Goal: Register for event/course

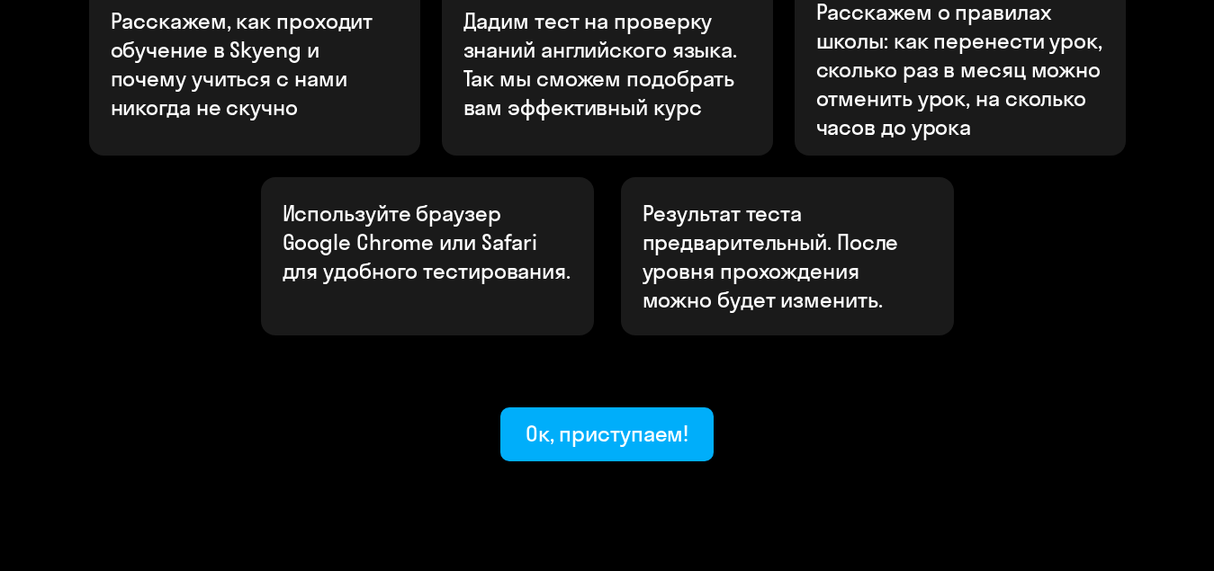
scroll to position [728, 0]
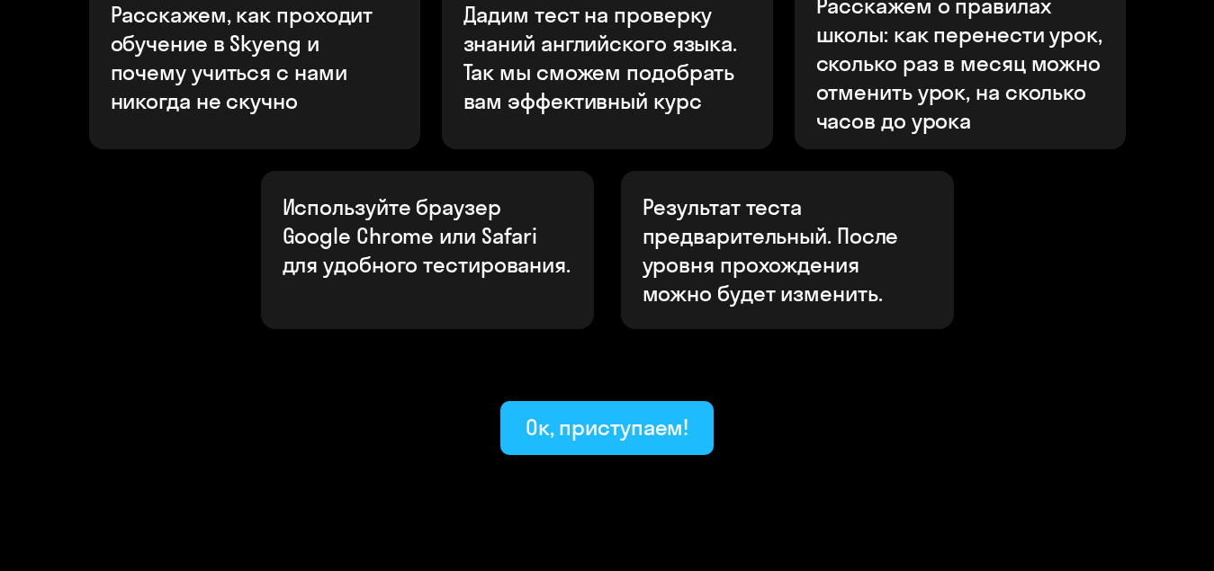
click at [679, 401] on button "Ок, приступаем!" at bounding box center [607, 428] width 214 height 54
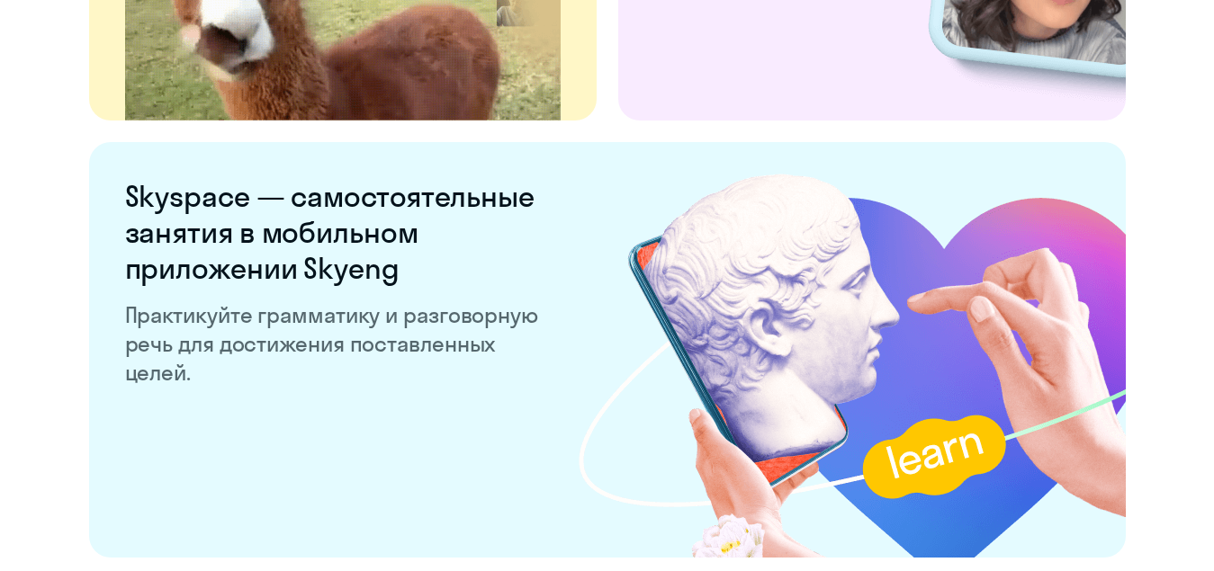
scroll to position [3599, 0]
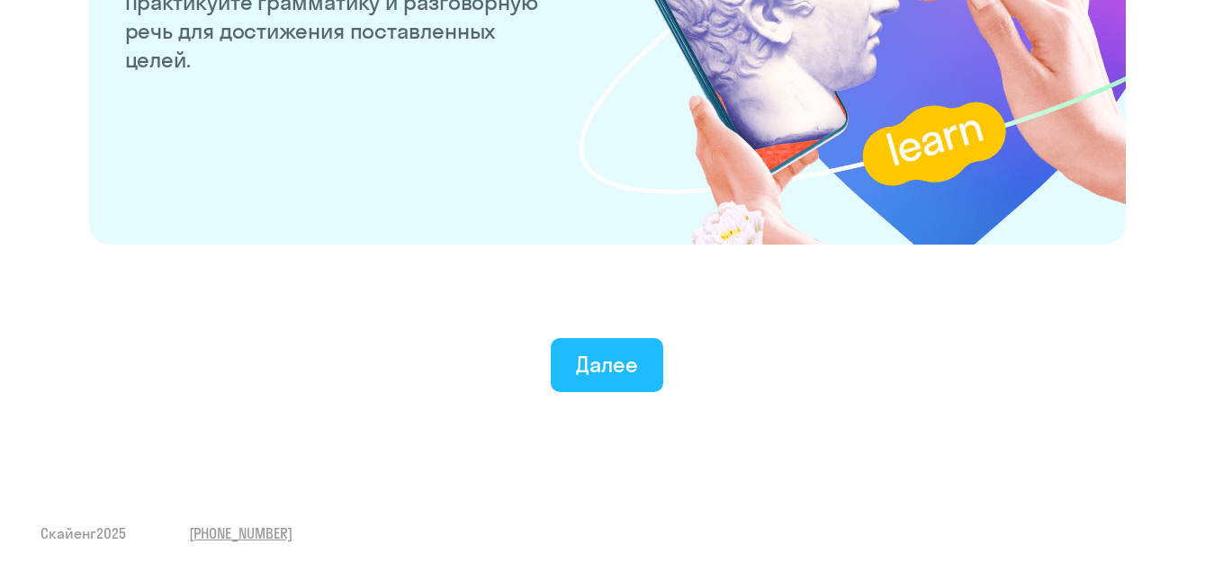
click at [585, 372] on font "Далее" at bounding box center [607, 364] width 62 height 27
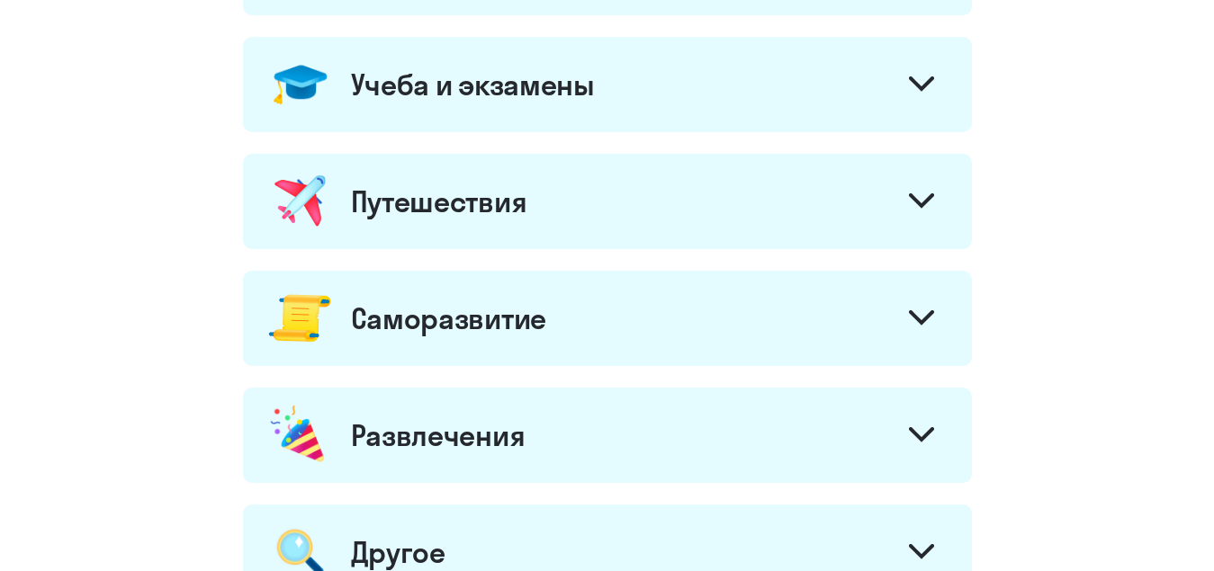
scroll to position [720, 0]
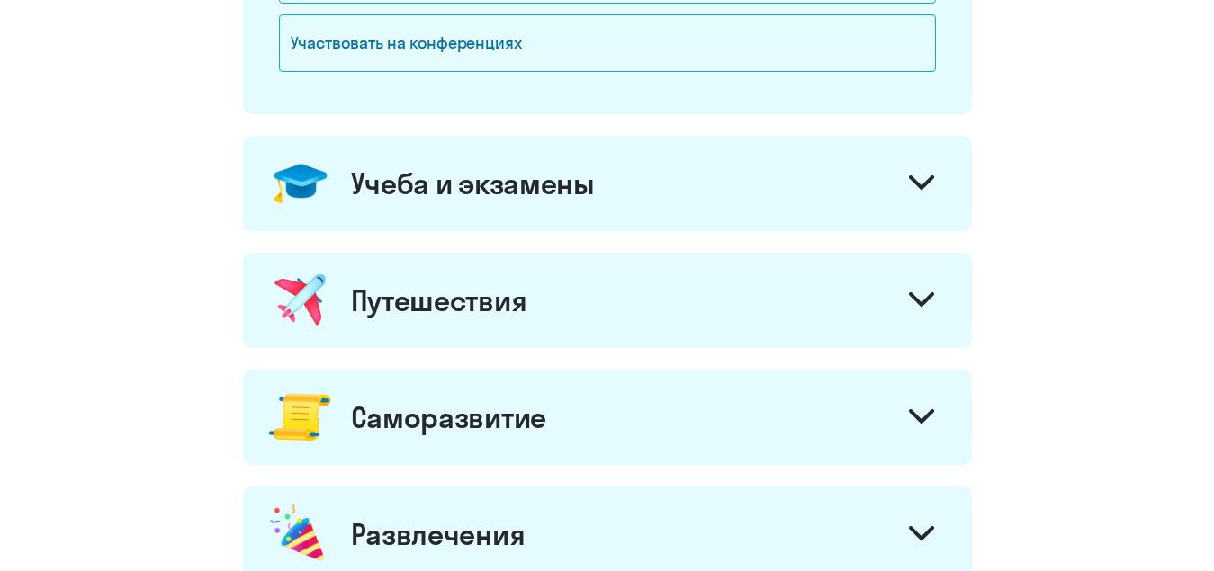
click at [629, 214] on div "Учеба и экзамены" at bounding box center [607, 183] width 729 height 95
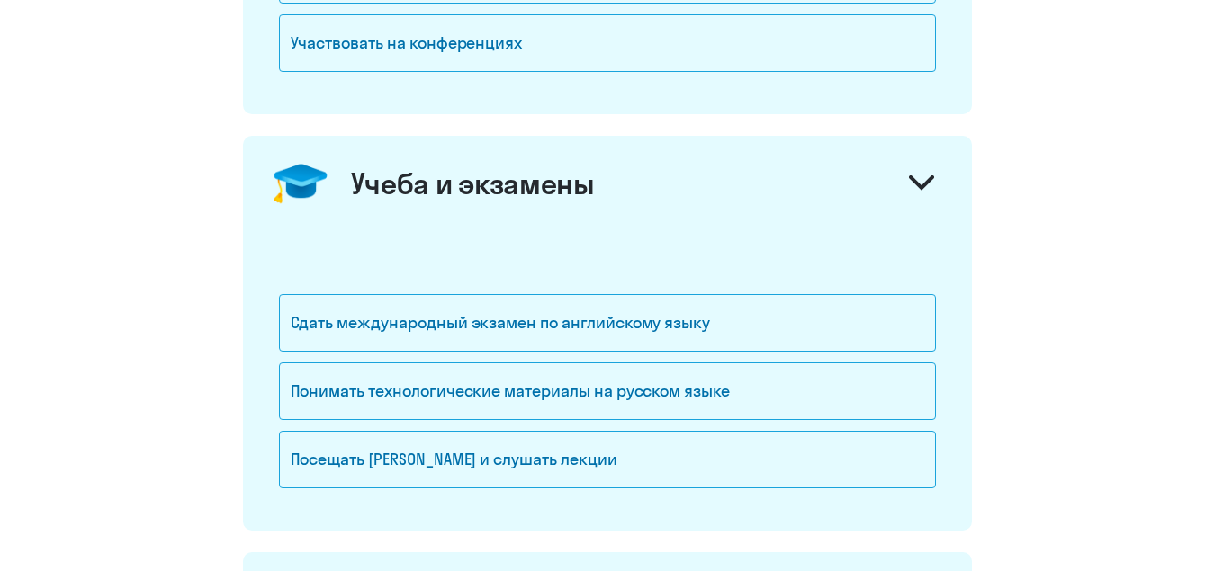
click at [629, 214] on div "Учеба и экзамены" at bounding box center [607, 183] width 729 height 95
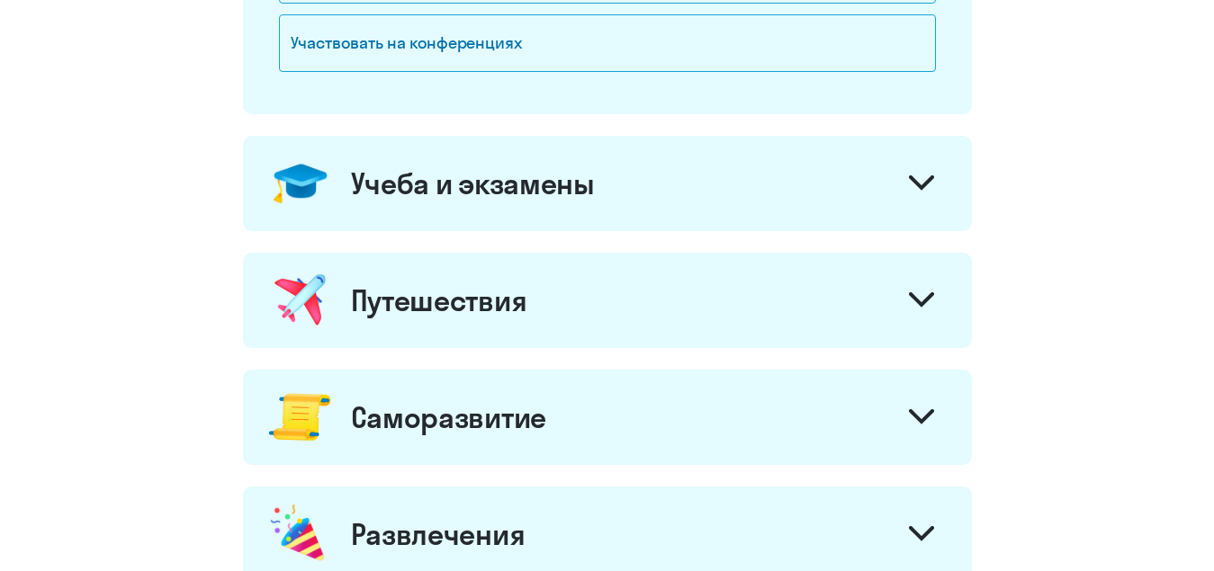
click at [577, 320] on div "Путешествия" at bounding box center [607, 300] width 729 height 95
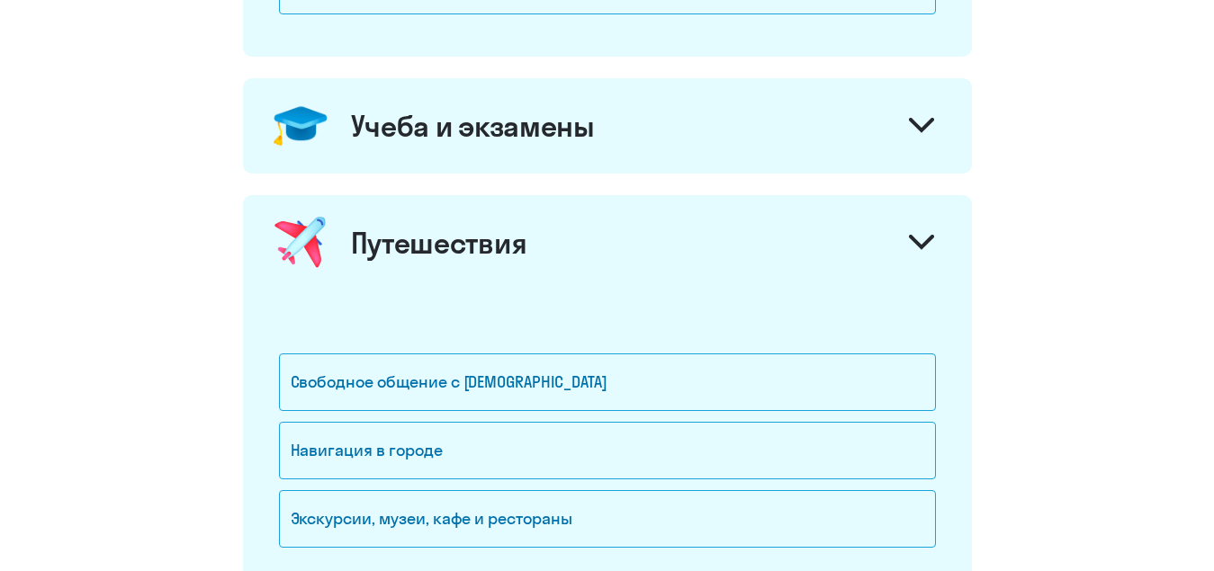
scroll to position [810, 0]
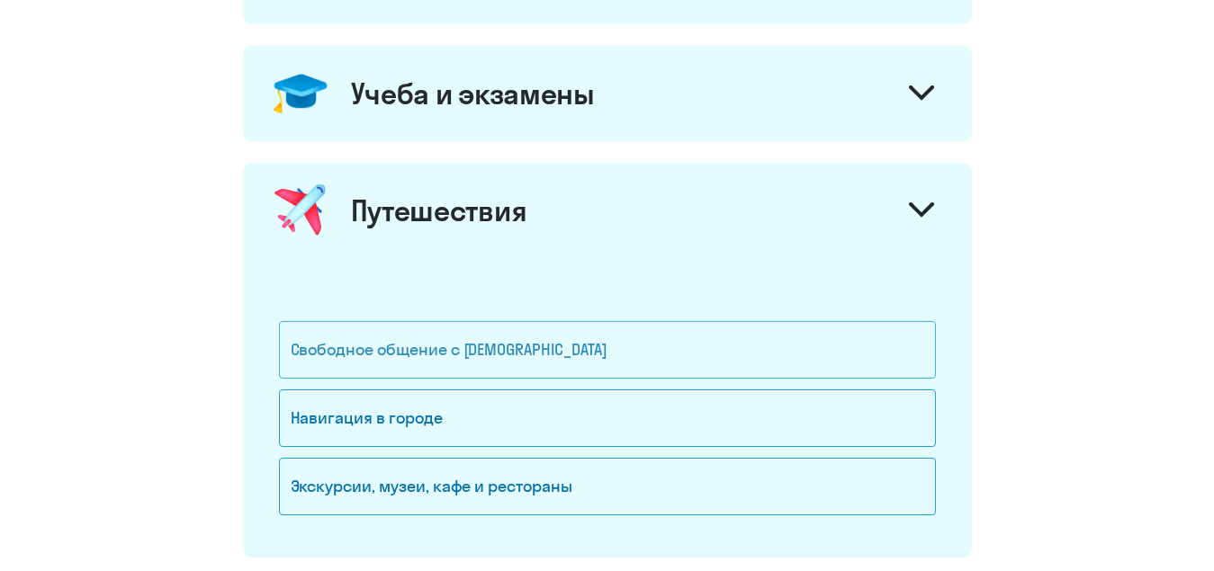
click at [570, 345] on font "Свободное общение с [DEMOGRAPHIC_DATA]" at bounding box center [449, 349] width 317 height 21
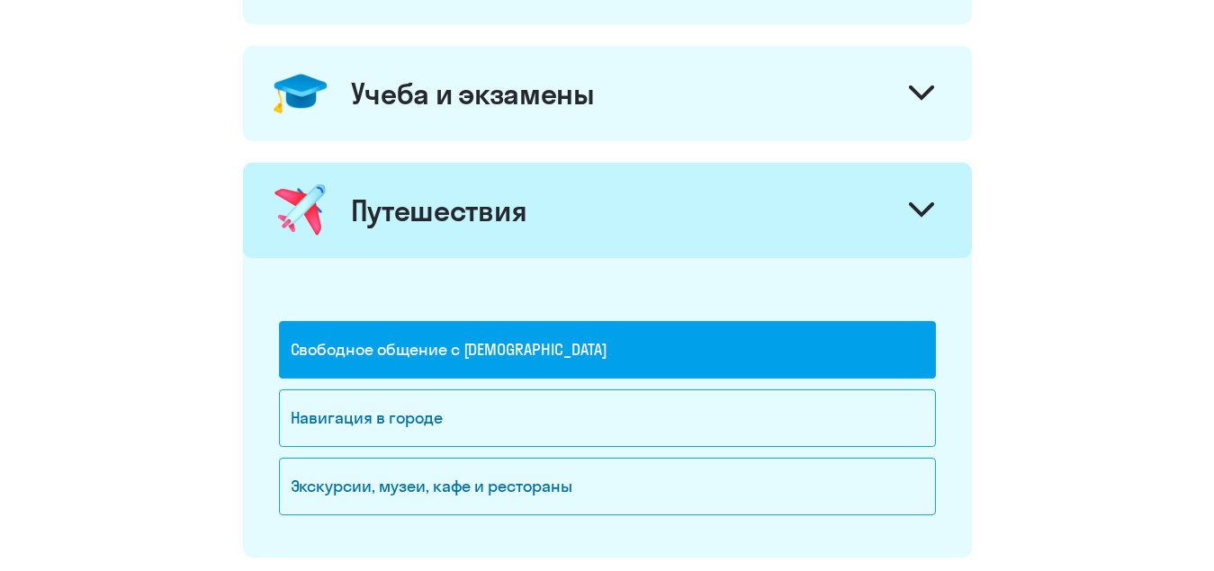
scroll to position [900, 0]
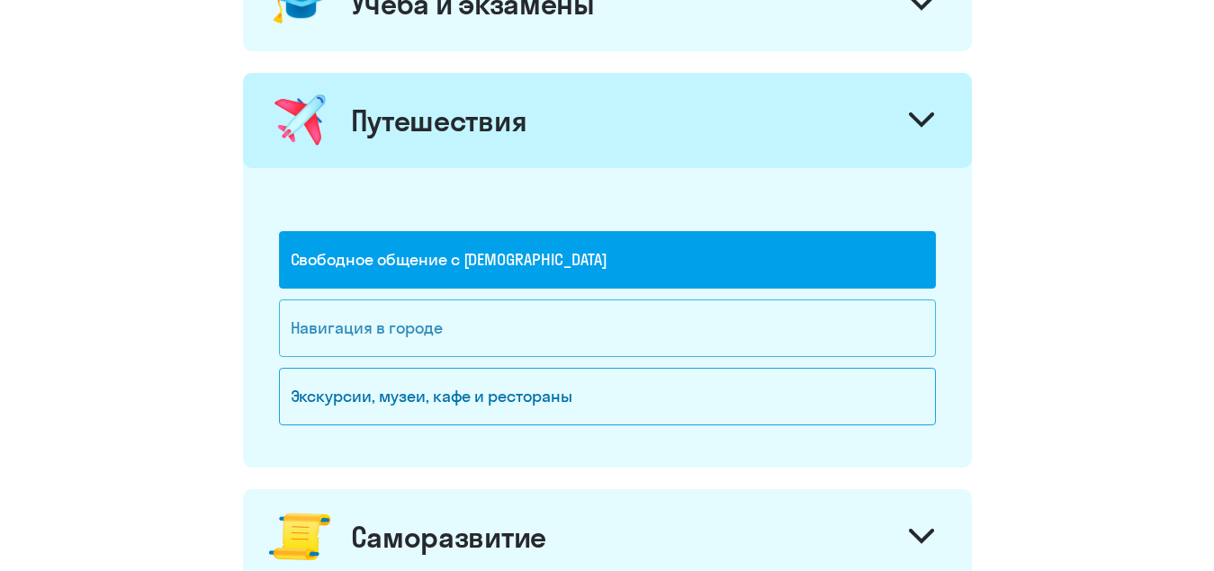
click at [443, 326] on div "Навигация в городе" at bounding box center [607, 329] width 657 height 58
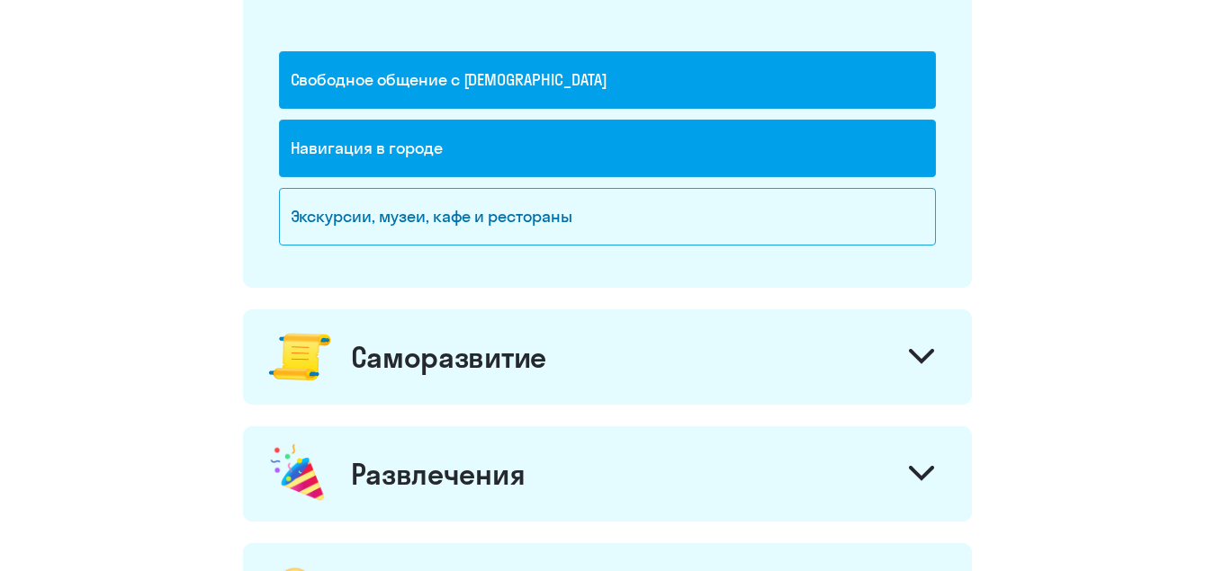
click at [475, 373] on font "Саморазвитие" at bounding box center [448, 357] width 195 height 36
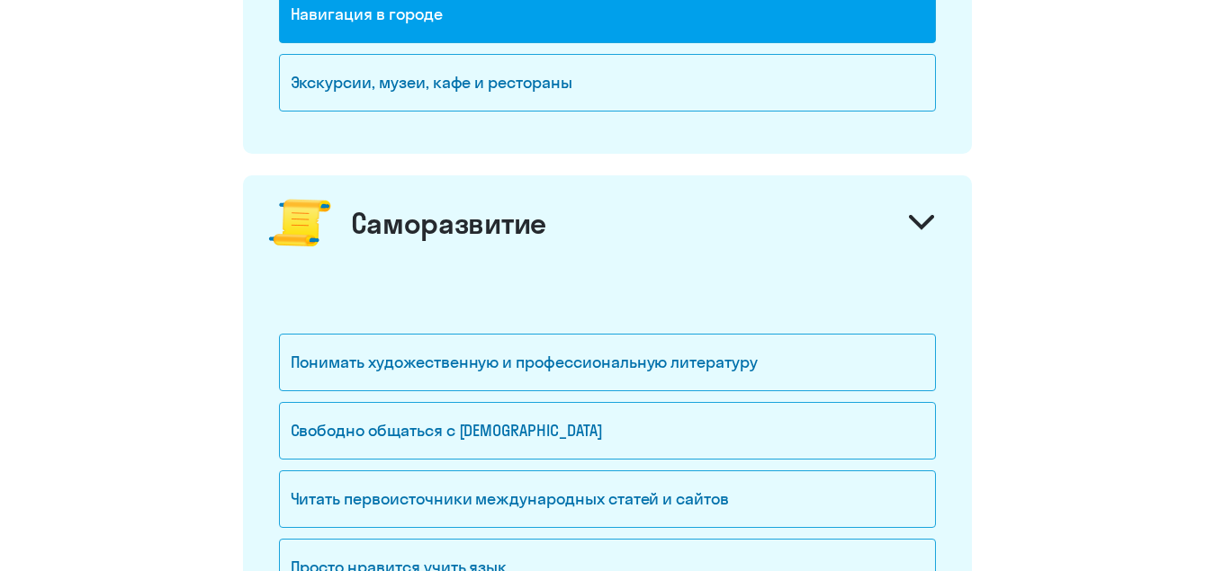
scroll to position [1260, 0]
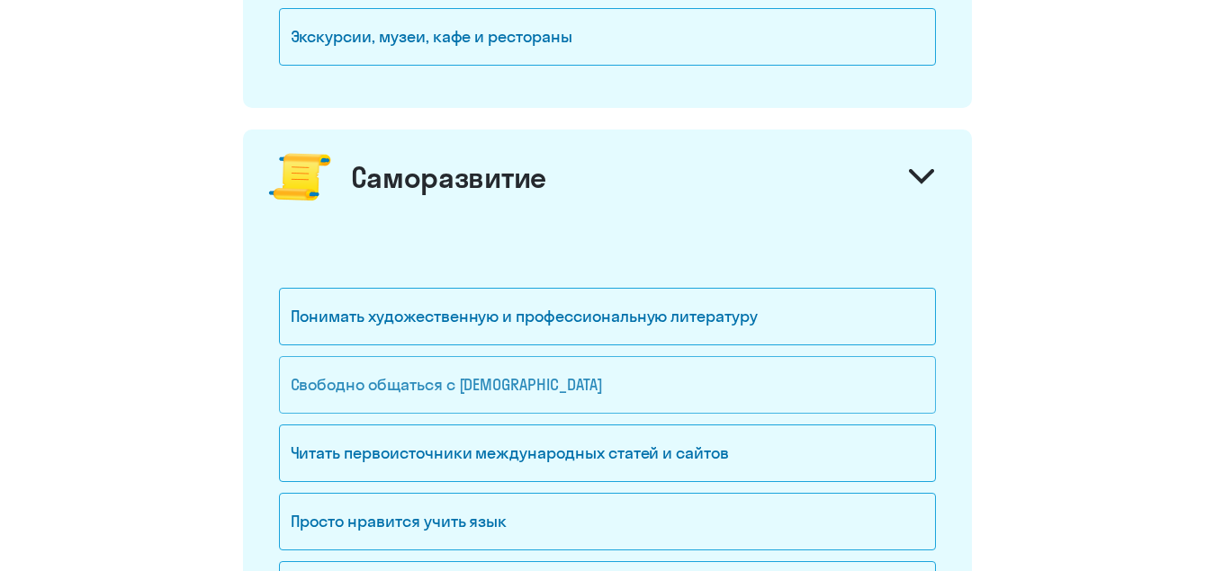
click at [481, 390] on font "Свободно общаться с [DEMOGRAPHIC_DATA]" at bounding box center [447, 384] width 312 height 21
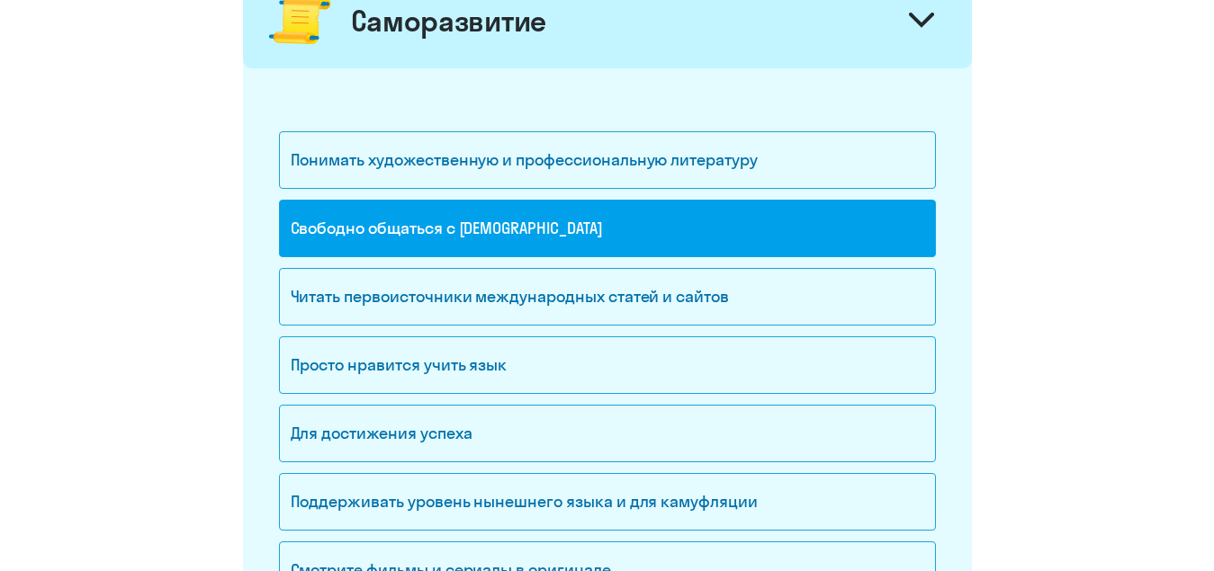
scroll to position [1439, 0]
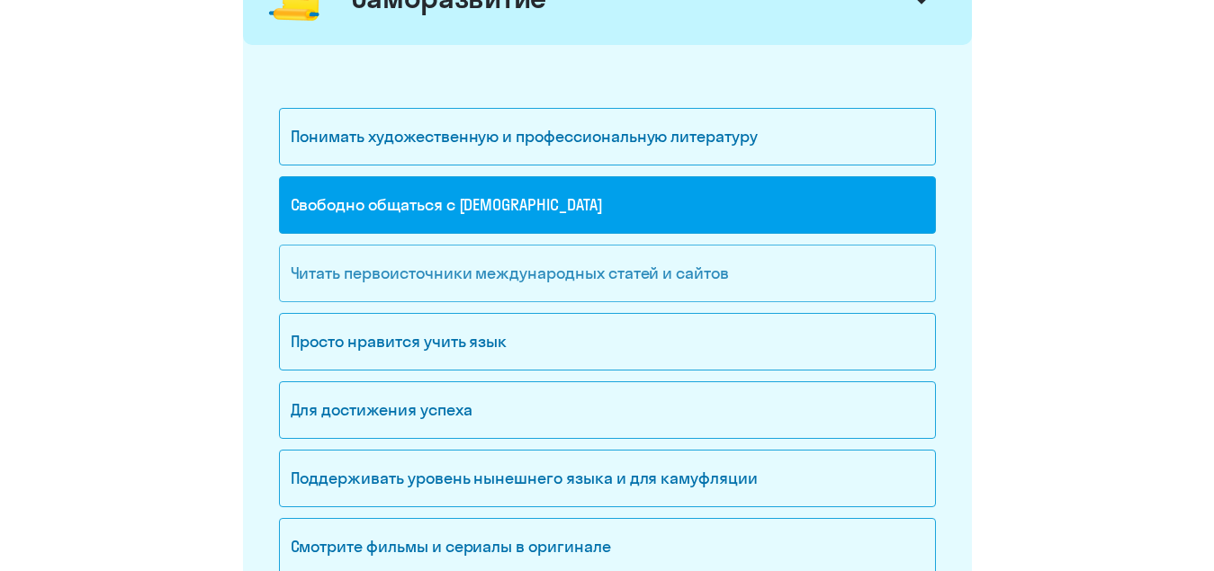
click at [428, 282] on font "Читать первоисточники международных статей и сайтов" at bounding box center [510, 273] width 438 height 21
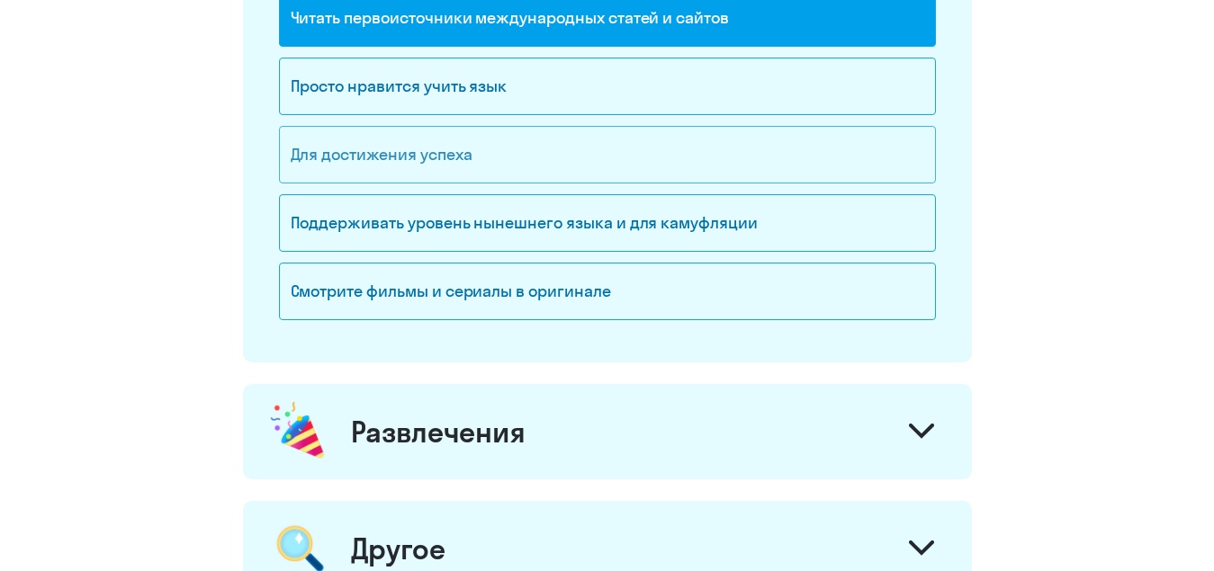
scroll to position [1709, 0]
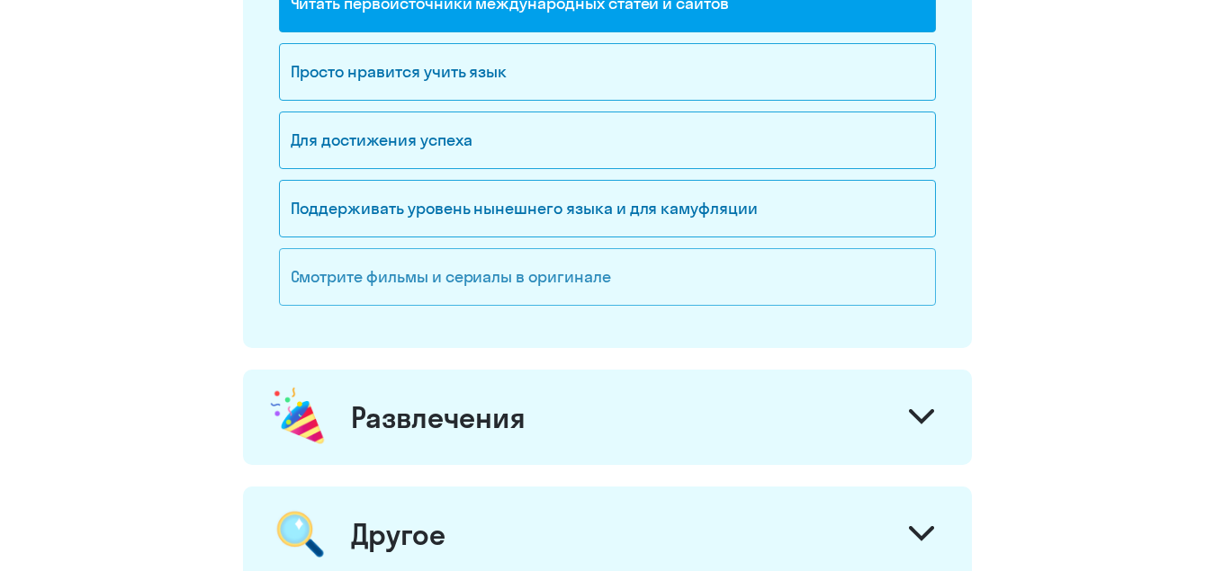
click at [433, 283] on font "Смотрите фильмы и сериалы в оригинале" at bounding box center [451, 276] width 320 height 21
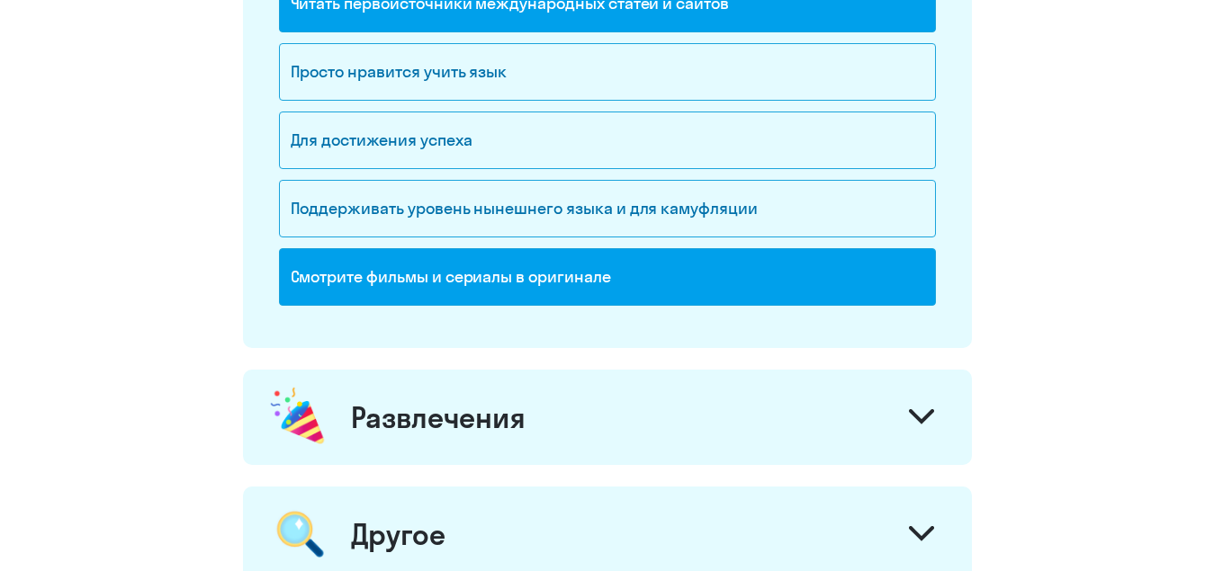
click at [443, 403] on font "Развлечения" at bounding box center [438, 417] width 175 height 36
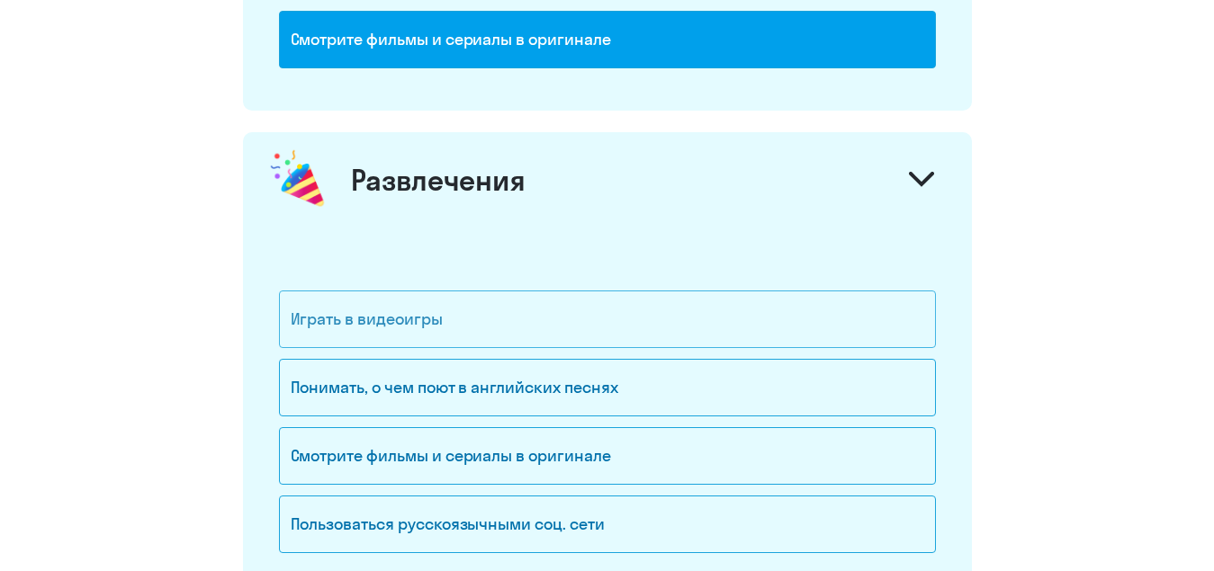
scroll to position [1979, 0]
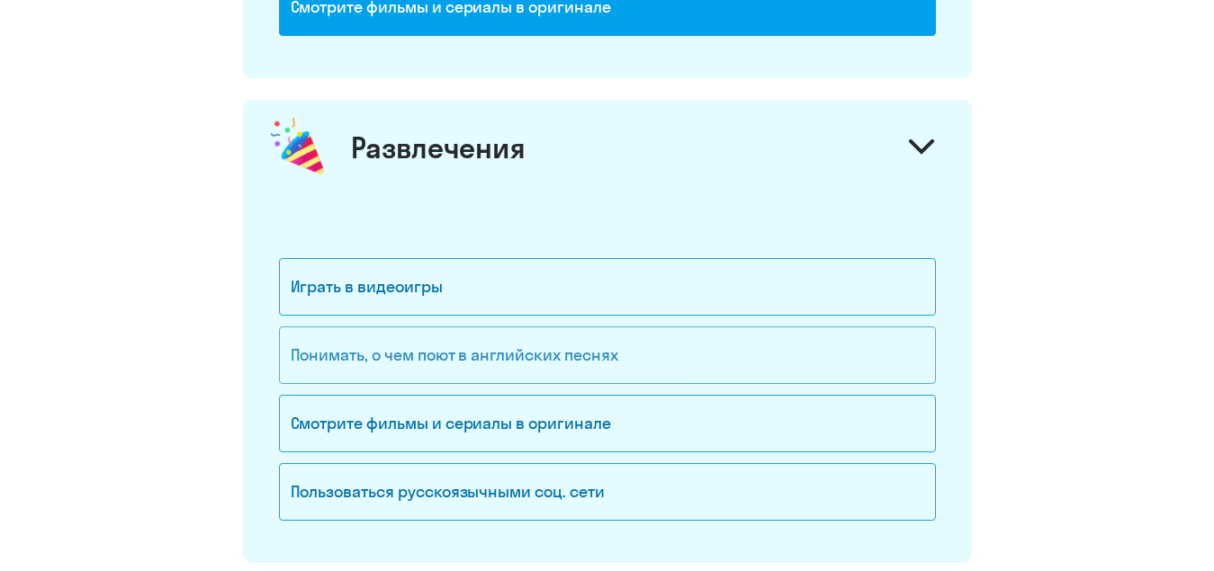
click at [461, 363] on font "Понимать, о чем поют в английских песнях" at bounding box center [454, 355] width 327 height 21
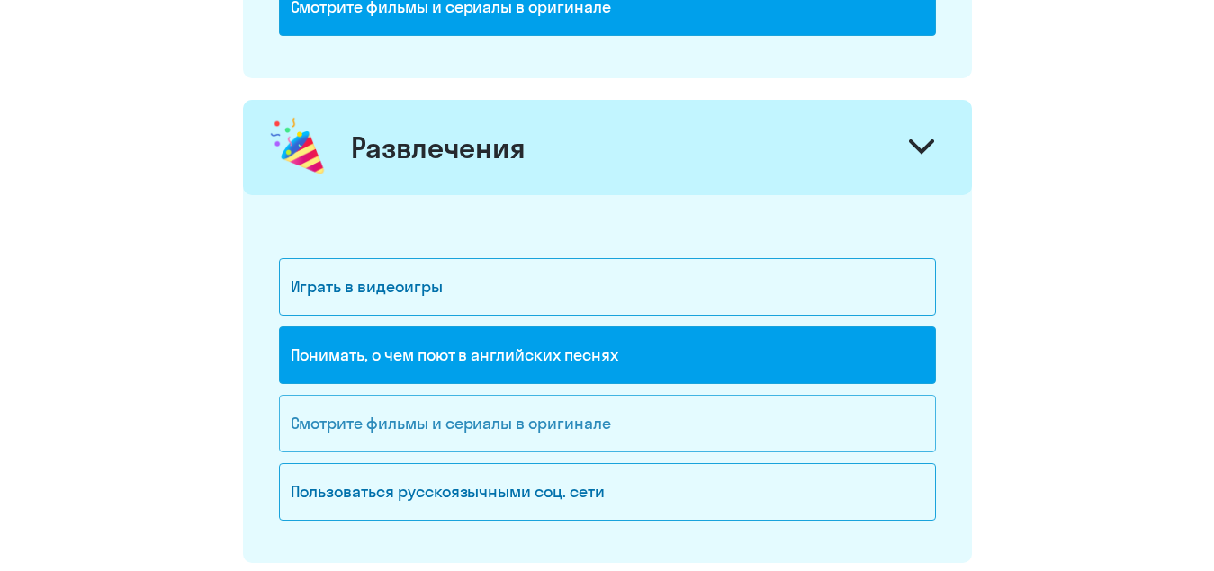
click at [510, 416] on font "Смотрите фильмы и сериалы в оригинале" at bounding box center [451, 423] width 320 height 21
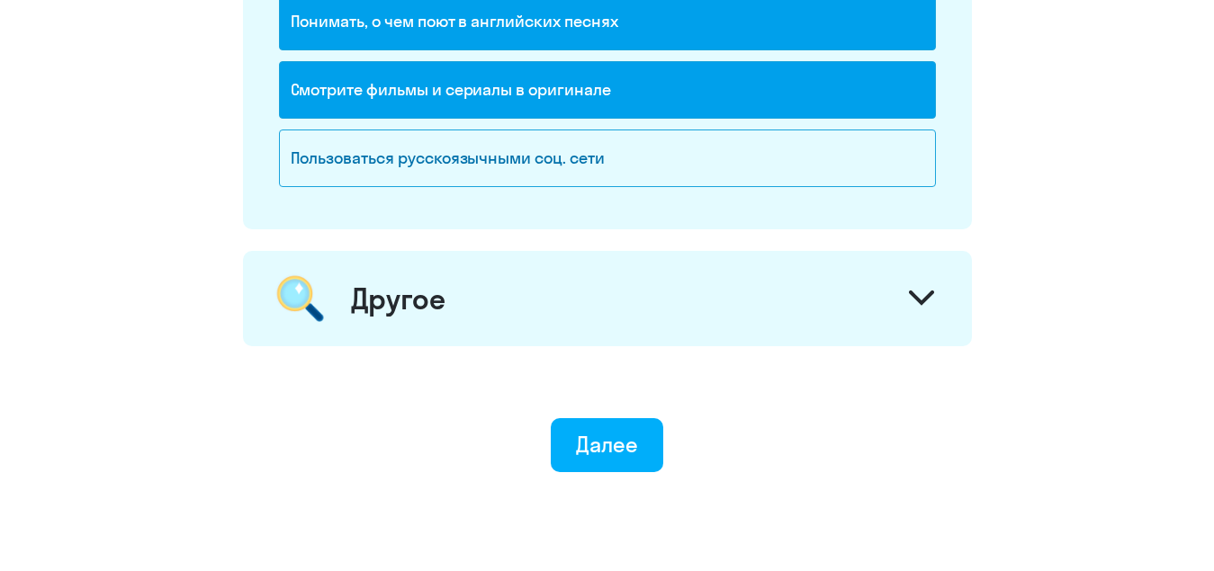
scroll to position [2339, 0]
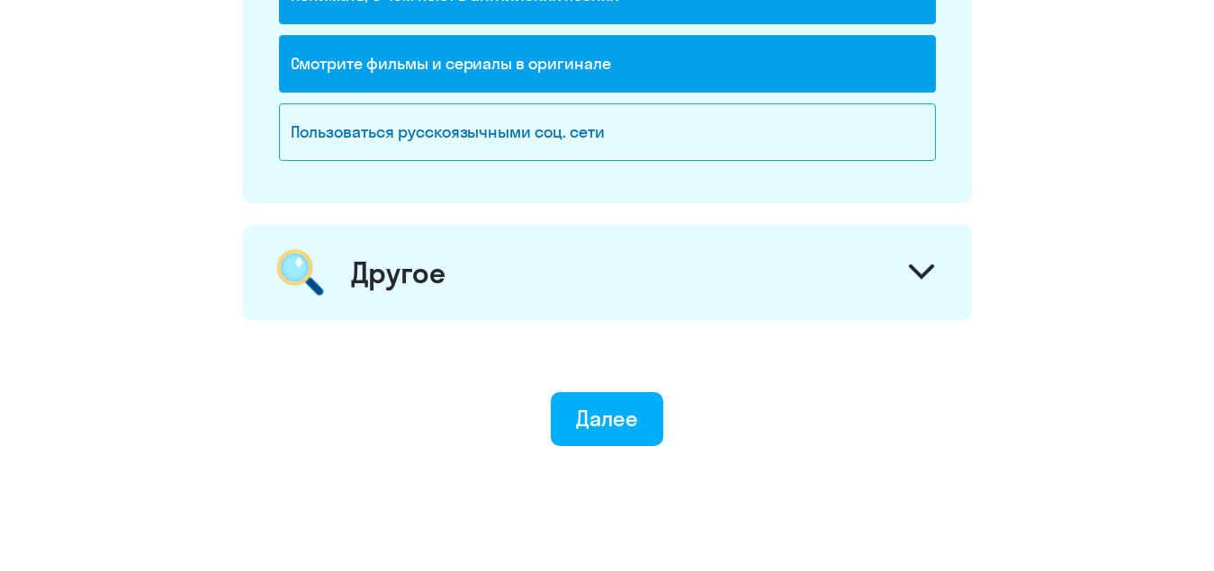
click at [417, 280] on font "Другое" at bounding box center [398, 273] width 94 height 36
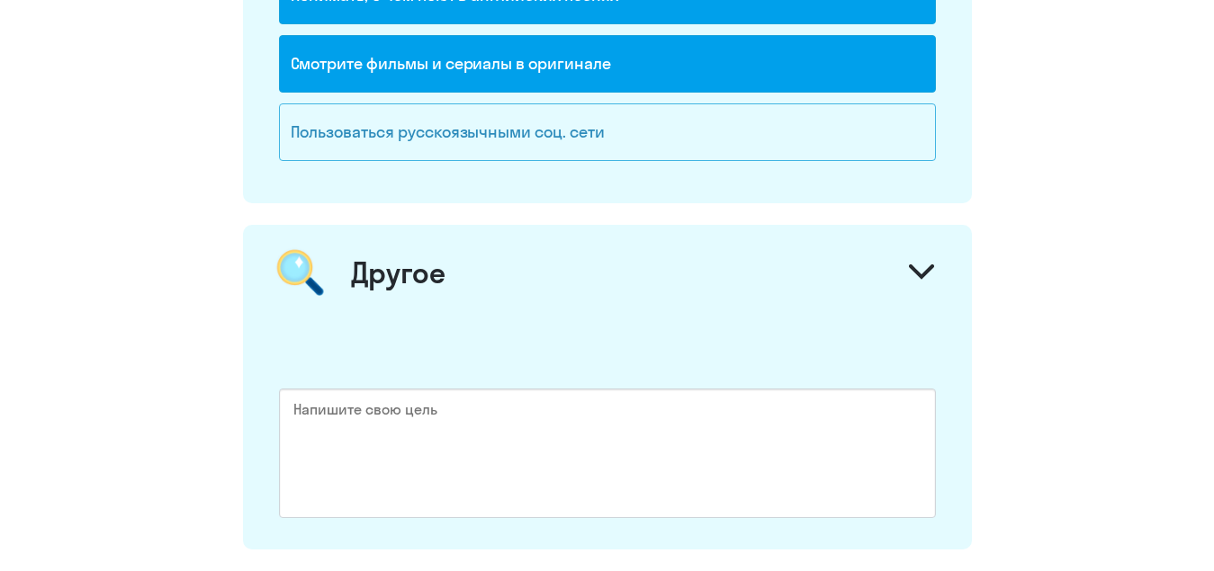
click at [461, 128] on font "Пользоваться русскоязычными соц. сети" at bounding box center [448, 131] width 314 height 21
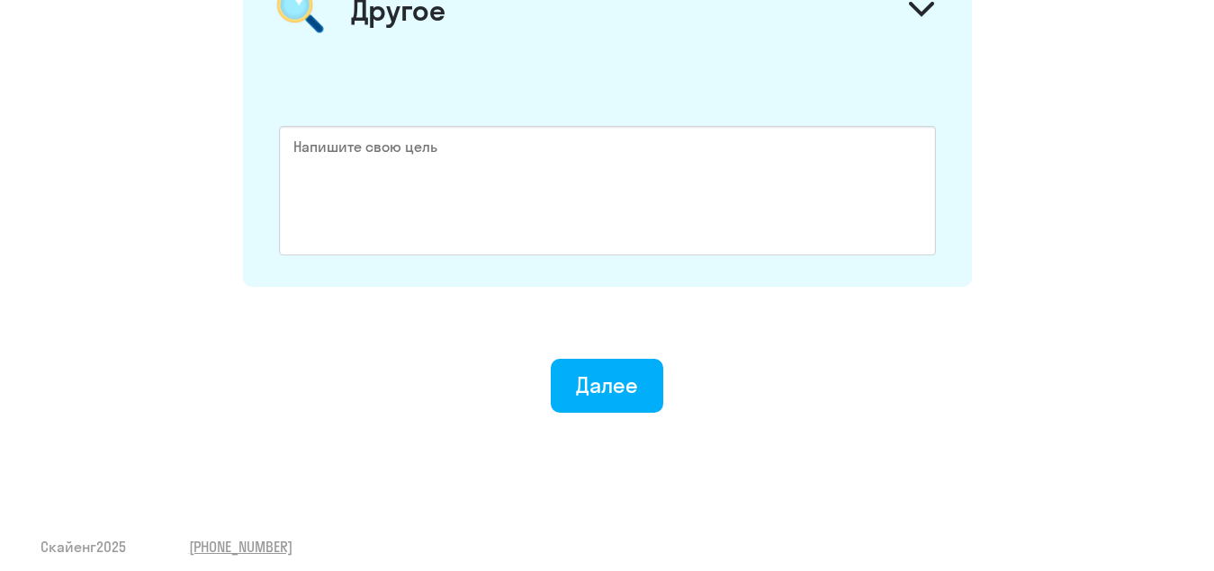
scroll to position [2615, 0]
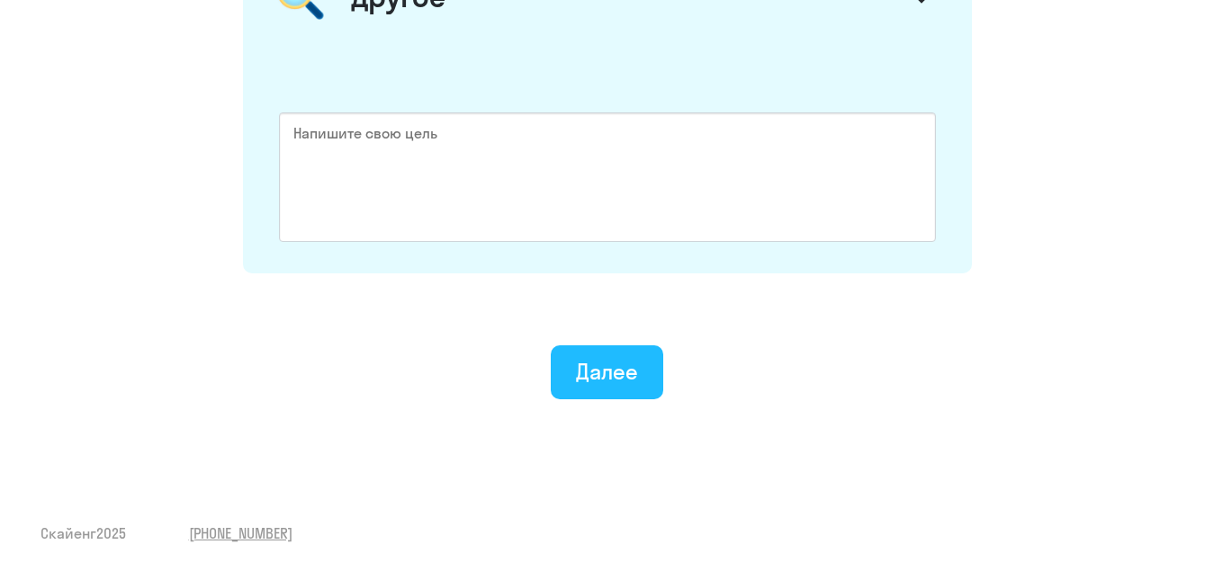
click at [643, 371] on button "Далее" at bounding box center [607, 372] width 112 height 54
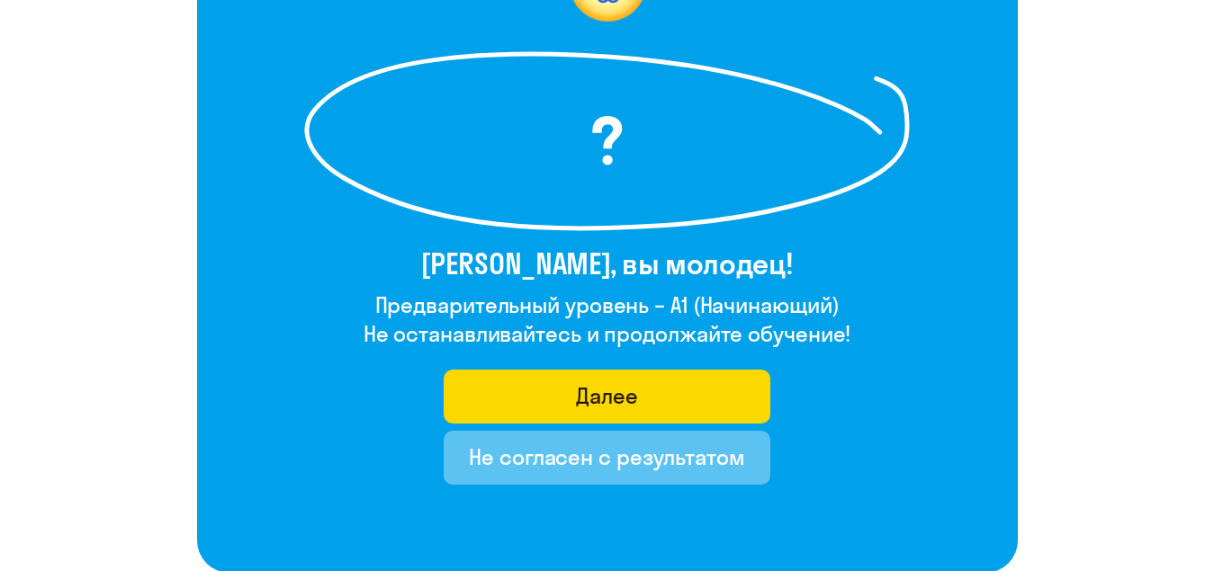
scroll to position [270, 0]
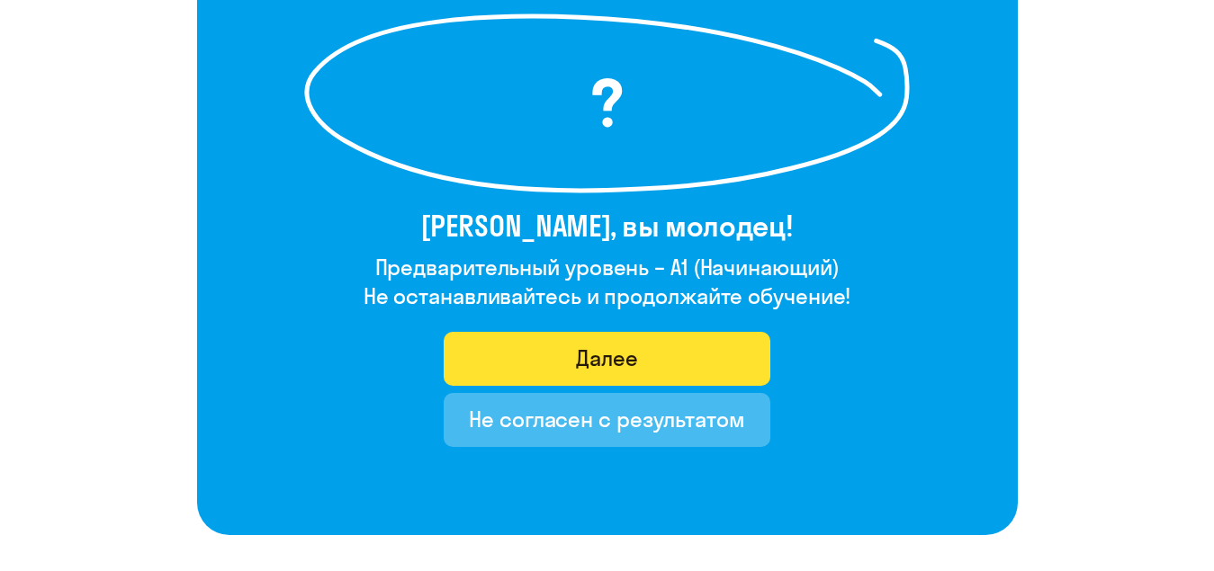
click at [629, 358] on font "Далее" at bounding box center [607, 358] width 62 height 27
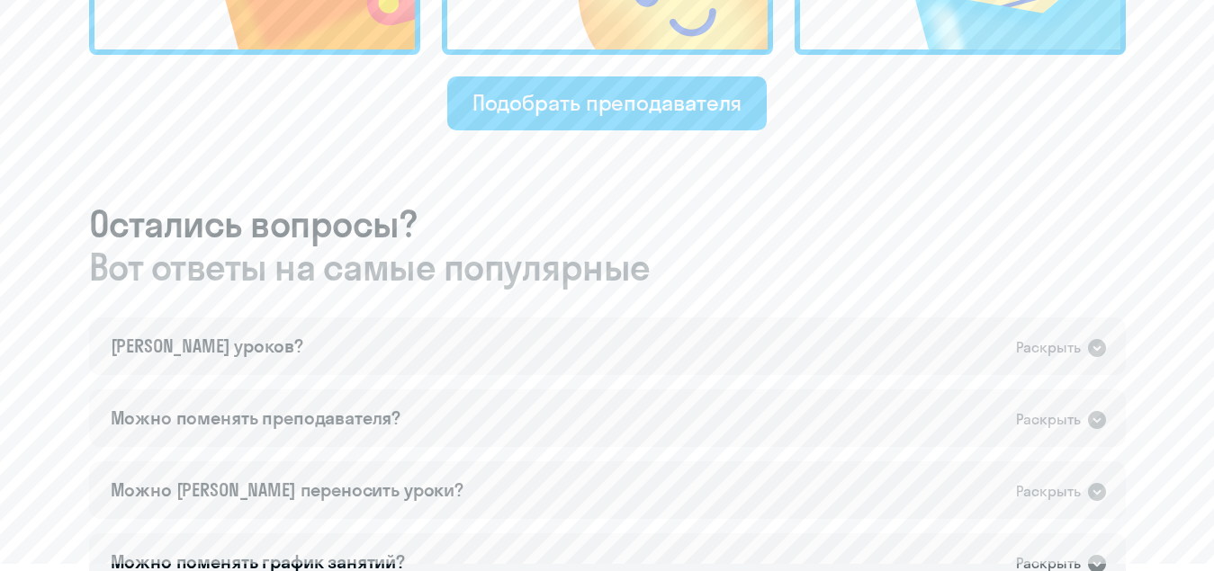
scroll to position [990, 0]
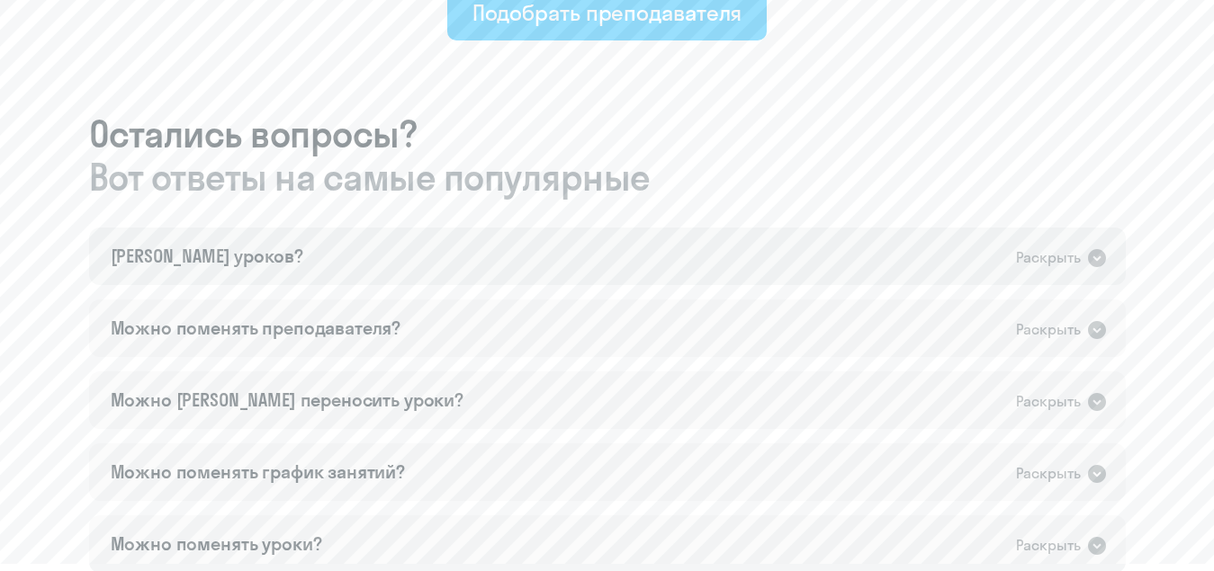
click at [637, 252] on div "[PERSON_NAME] уроков? Раскрыть" at bounding box center [607, 257] width 1036 height 58
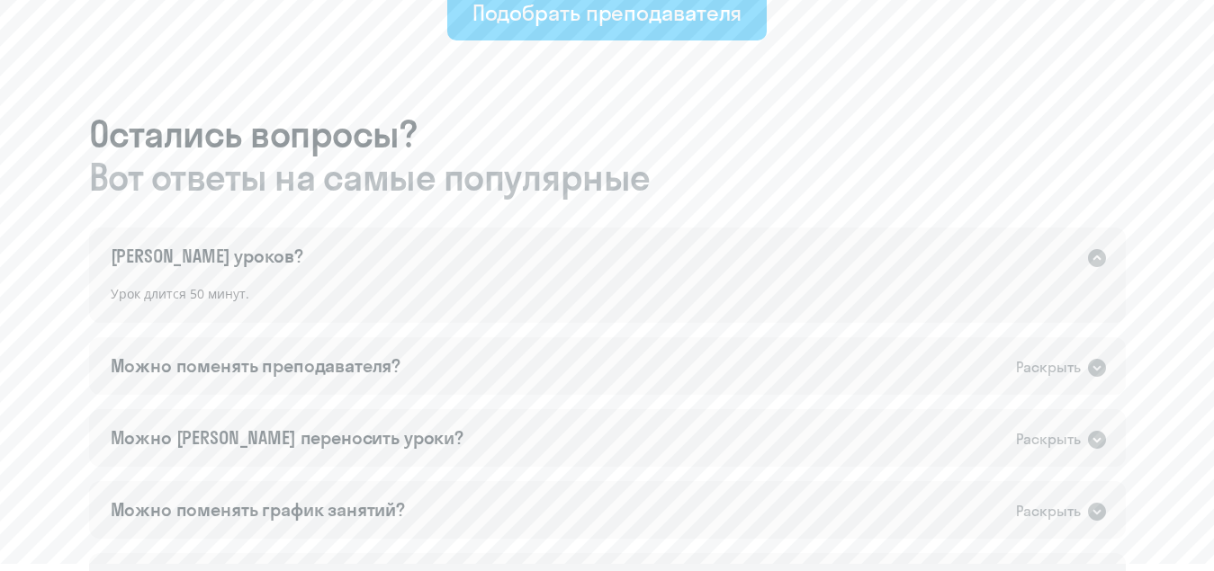
click at [636, 262] on div "[PERSON_NAME] уроков? Раскрыть" at bounding box center [607, 257] width 1036 height 58
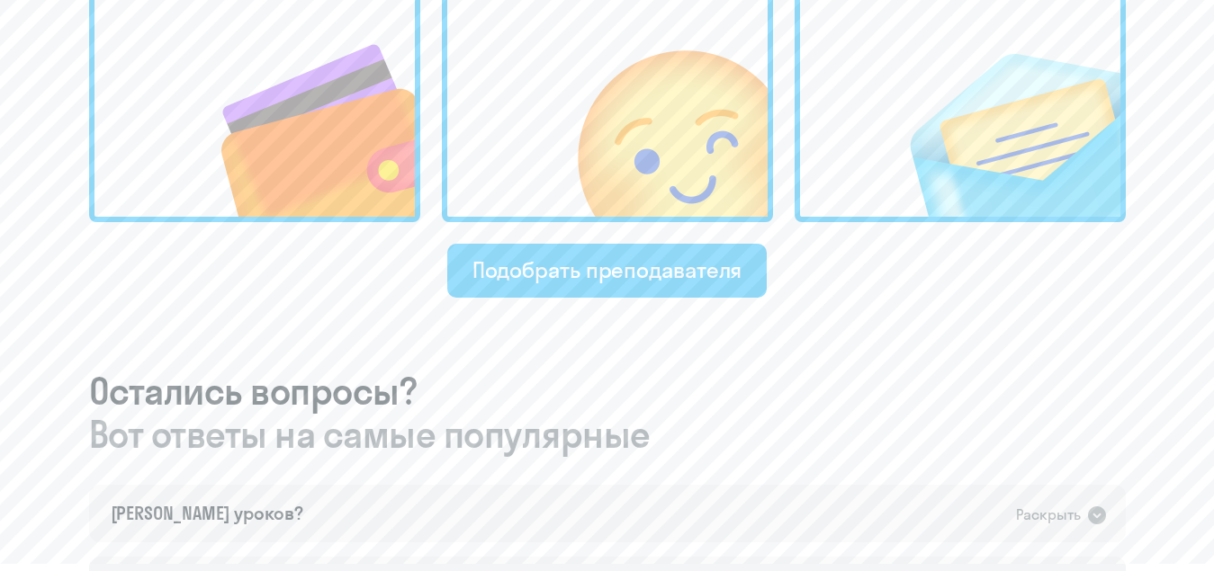
scroll to position [720, 0]
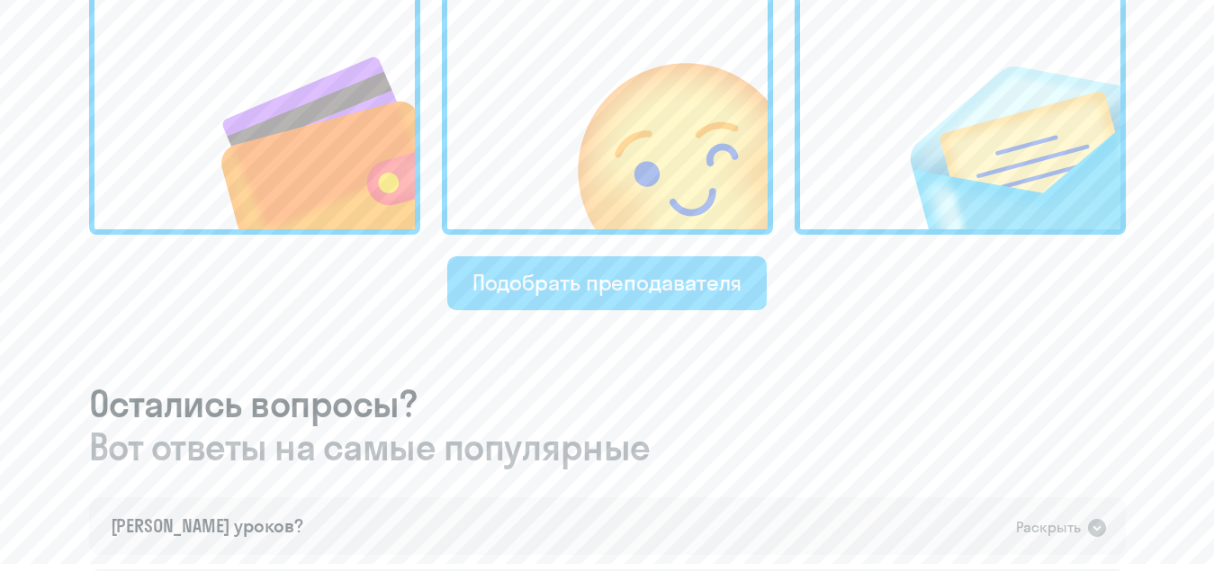
click at [559, 296] on div "Подобрать преподавателя" at bounding box center [607, 282] width 270 height 29
